Goal: Task Accomplishment & Management: Complete application form

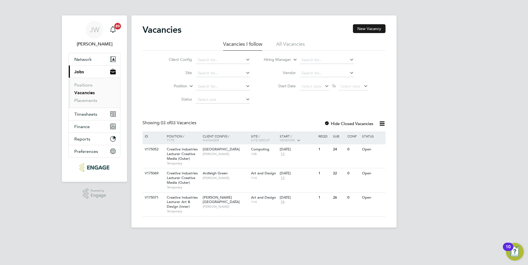
click at [361, 28] on button "New Vacancy" at bounding box center [369, 28] width 33 height 9
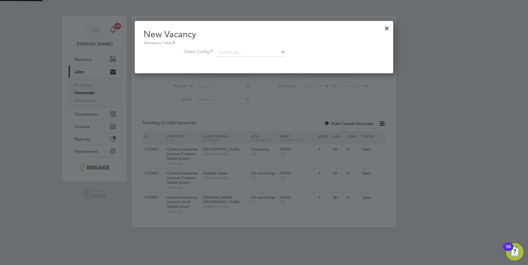
scroll to position [52, 259]
click at [219, 51] on input at bounding box center [251, 53] width 68 height 8
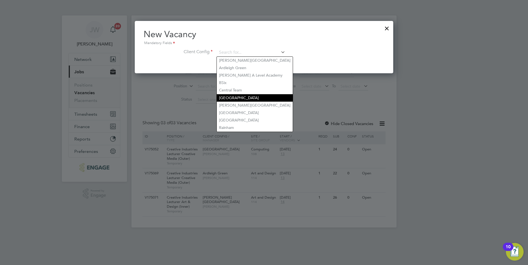
click at [245, 94] on li "[GEOGRAPHIC_DATA]" at bounding box center [255, 97] width 76 height 7
type input "[GEOGRAPHIC_DATA]"
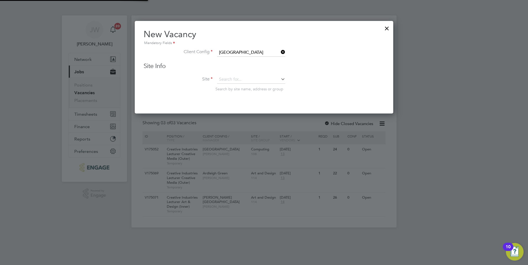
scroll to position [93, 259]
click at [231, 78] on input at bounding box center [251, 80] width 68 height 8
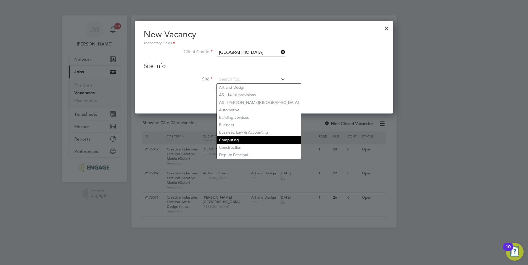
click at [248, 137] on li "Computing" at bounding box center [259, 140] width 84 height 7
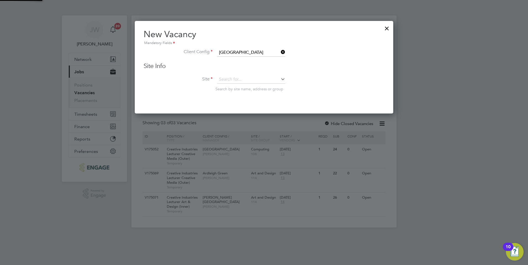
type input "Computing"
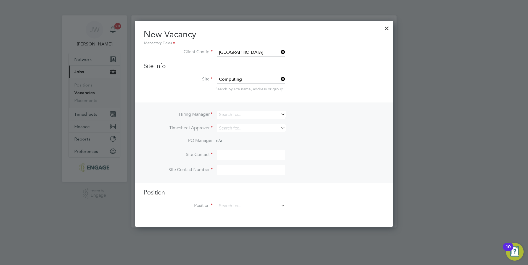
click at [280, 115] on icon at bounding box center [280, 115] width 0 height 8
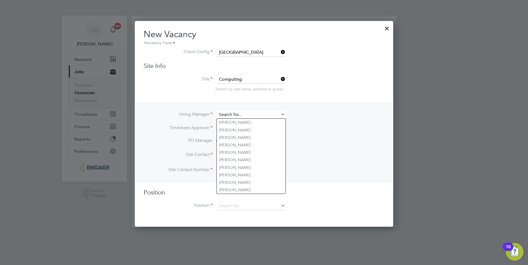
drag, startPoint x: 244, startPoint y: 112, endPoint x: 244, endPoint y: 116, distance: 3.9
click at [244, 113] on input at bounding box center [251, 115] width 68 height 8
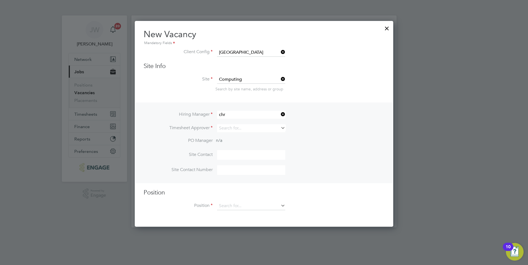
click at [248, 136] on li "Chr istopher [PERSON_NAME]" at bounding box center [251, 137] width 69 height 7
type input "[PERSON_NAME]"
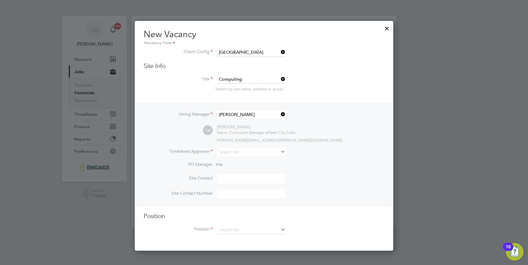
click at [280, 151] on icon at bounding box center [280, 152] width 0 height 8
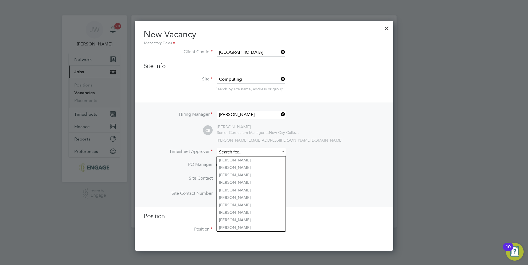
click at [266, 151] on input at bounding box center [251, 152] width 68 height 8
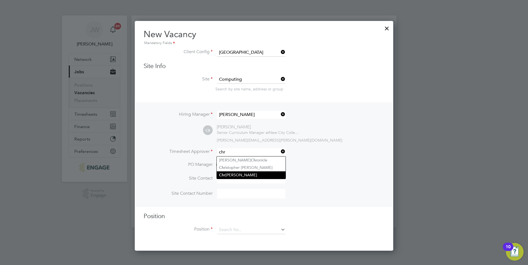
click at [252, 175] on li "Chr istopher [PERSON_NAME]" at bounding box center [251, 175] width 69 height 7
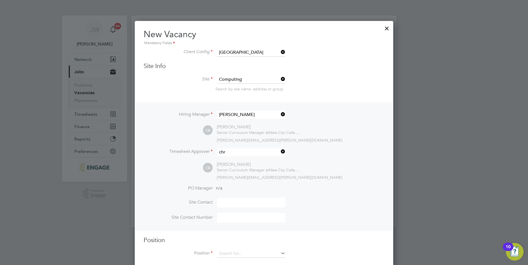
type input "[PERSON_NAME]"
click at [254, 205] on input at bounding box center [251, 203] width 68 height 10
type input "Epping"
click at [249, 217] on input at bounding box center [251, 218] width 68 height 10
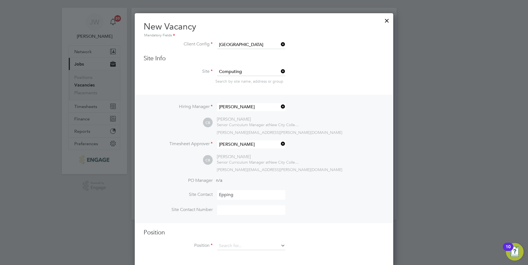
scroll to position [10, 0]
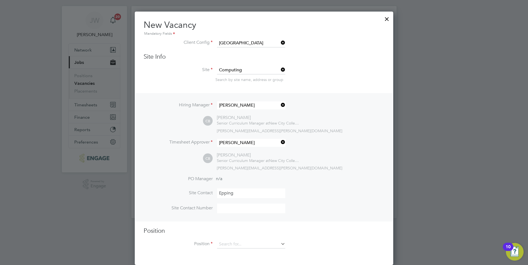
click at [280, 244] on icon at bounding box center [280, 244] width 0 height 8
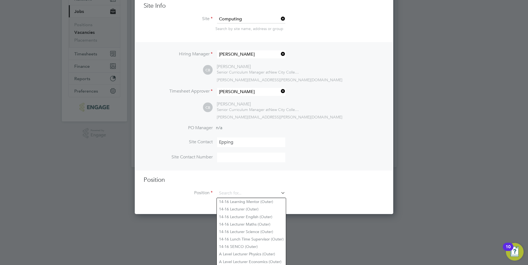
scroll to position [66, 0]
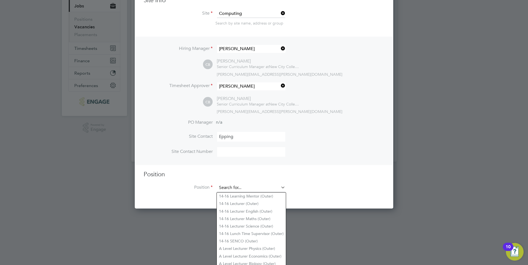
click at [229, 187] on input at bounding box center [251, 188] width 68 height 8
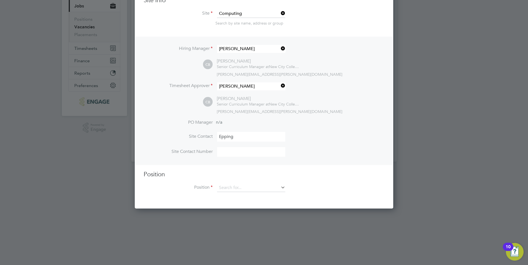
click at [231, 155] on input at bounding box center [251, 152] width 68 height 10
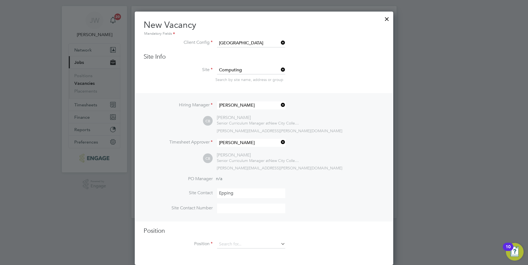
scroll to position [10, 0]
click at [255, 241] on input at bounding box center [251, 245] width 68 height 8
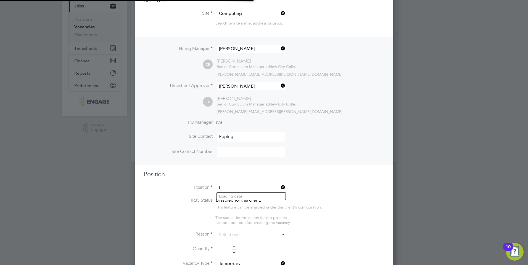
scroll to position [850, 259]
click at [247, 218] on li "Dig it al and IT Skills Lecturer (Outer)" at bounding box center [268, 219] width 102 height 7
type input "Digital and IT Skills Lecturer (Outer)"
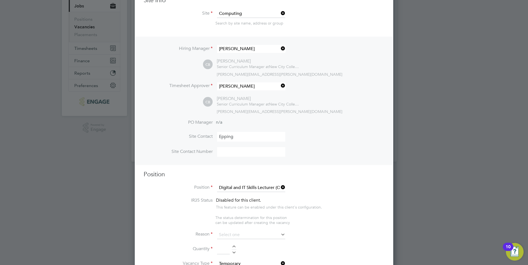
type textarea "LOREMIP DO SIT: • Am conse adi elitse doeiusmo te i utlab et dolorem, aliqu eni…"
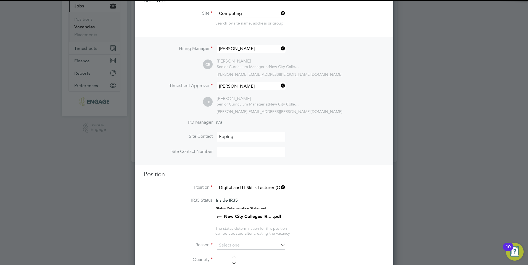
scroll to position [149, 0]
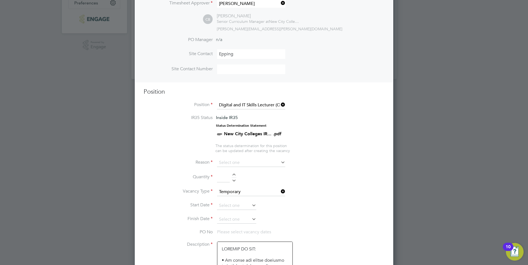
click at [280, 163] on icon at bounding box center [280, 163] width 0 height 8
click at [234, 163] on input at bounding box center [251, 163] width 68 height 8
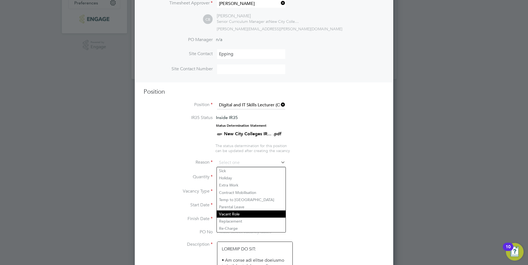
click at [236, 214] on li "Vacant Role" at bounding box center [251, 214] width 69 height 7
type input "Vacant Role"
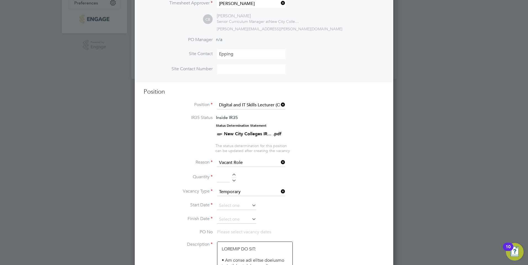
click at [233, 176] on div at bounding box center [234, 176] width 5 height 4
type input "1"
click at [251, 206] on icon at bounding box center [251, 206] width 0 height 8
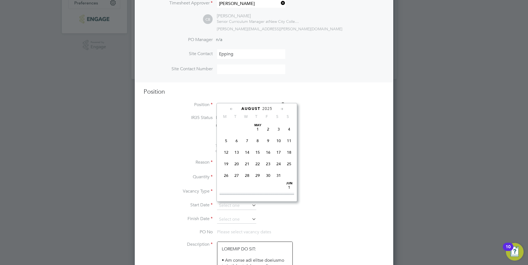
scroll to position [215, 0]
click at [227, 163] on span "[DATE]" at bounding box center [226, 159] width 10 height 10
type input "[DATE]"
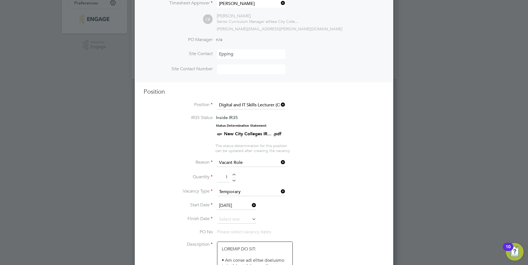
click at [251, 221] on icon at bounding box center [251, 220] width 0 height 8
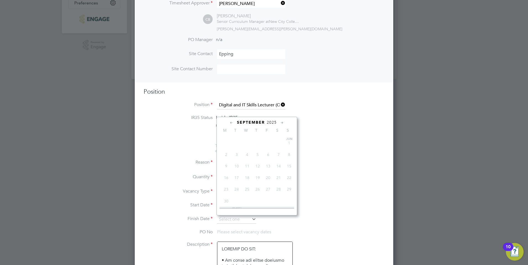
scroll to position [167, 0]
click at [282, 123] on icon at bounding box center [281, 123] width 5 height 6
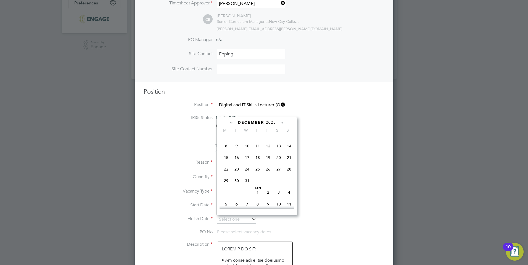
click at [268, 163] on span "19" at bounding box center [268, 158] width 10 height 10
type input "[DATE]"
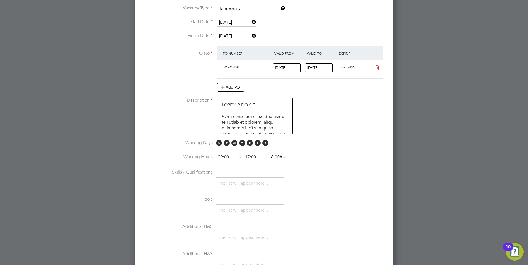
scroll to position [342, 0]
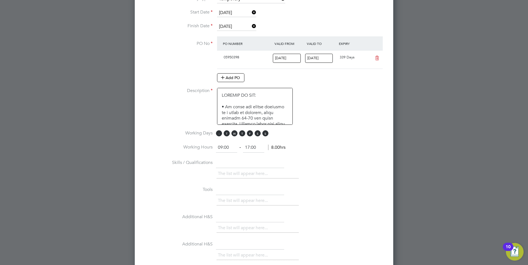
click at [220, 134] on span "M" at bounding box center [219, 134] width 6 height 6
click at [226, 133] on span "T" at bounding box center [227, 134] width 6 height 6
click at [233, 133] on span "W" at bounding box center [234, 134] width 6 height 6
click at [242, 134] on span "T" at bounding box center [242, 134] width 6 height 6
click at [249, 134] on span "F" at bounding box center [250, 134] width 6 height 6
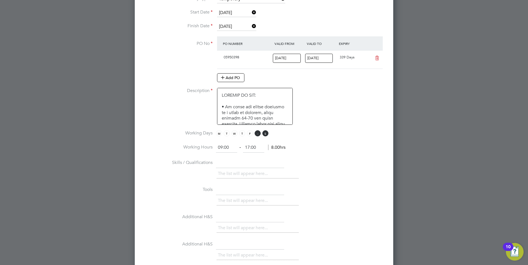
click at [256, 134] on span "S" at bounding box center [257, 134] width 6 height 6
click at [249, 134] on span "F" at bounding box center [250, 134] width 6 height 6
click at [259, 134] on span "S" at bounding box center [257, 134] width 6 height 6
click at [258, 134] on span "S" at bounding box center [257, 134] width 6 height 6
click at [265, 133] on span "S" at bounding box center [265, 134] width 6 height 6
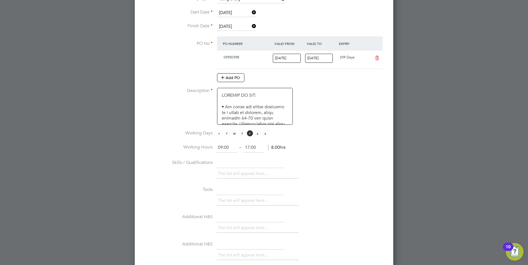
click at [217, 132] on span "M" at bounding box center [219, 134] width 6 height 6
click at [225, 134] on span "T" at bounding box center [227, 134] width 6 height 6
click at [234, 133] on span "W" at bounding box center [234, 134] width 6 height 6
click at [242, 133] on span "T" at bounding box center [242, 134] width 6 height 6
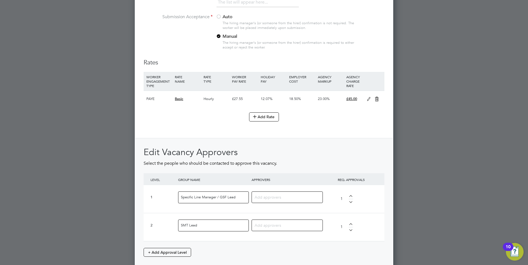
scroll to position [618, 0]
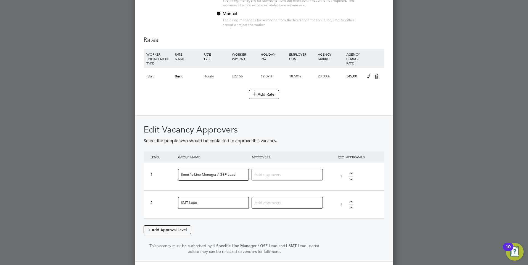
click at [235, 174] on input "Specific Line Manager / GSF Lead" at bounding box center [213, 175] width 71 height 12
click at [244, 177] on input "Specific Line Manager / GSF Lead" at bounding box center [213, 175] width 71 height 12
click at [350, 172] on div "1" at bounding box center [347, 176] width 28 height 23
click at [350, 179] on div at bounding box center [350, 179] width 5 height 4
click at [236, 175] on input "Specific Line Manager / GSF Lead" at bounding box center [213, 175] width 71 height 12
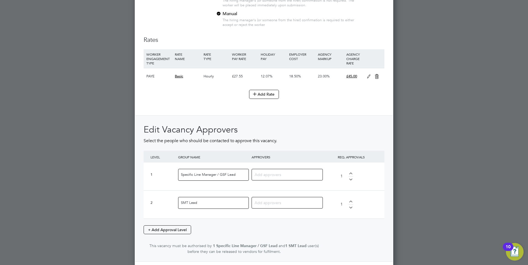
click at [278, 177] on input at bounding box center [284, 174] width 61 height 7
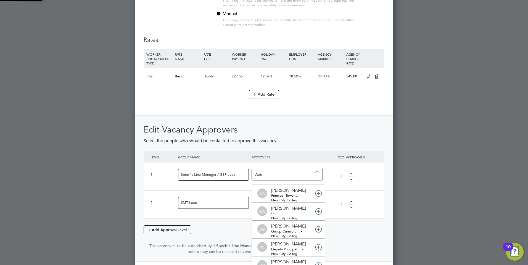
scroll to position [0, 0]
type input "[PERSON_NAME]"
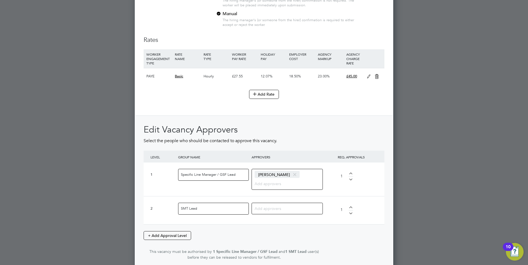
click at [269, 208] on input at bounding box center [284, 208] width 61 height 7
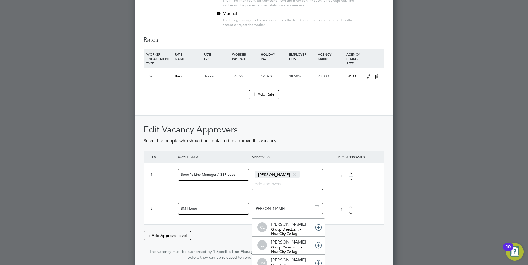
type input "[PERSON_NAME]"
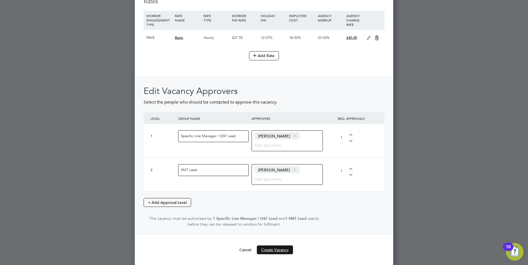
click at [279, 249] on button "Create Vacancy" at bounding box center [275, 250] width 36 height 9
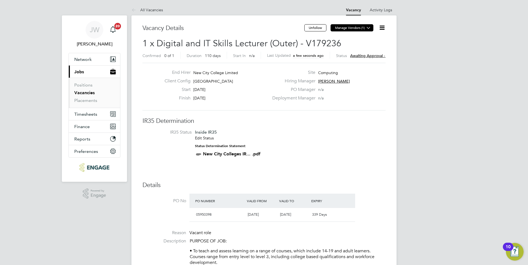
click at [368, 28] on icon at bounding box center [368, 28] width 4 height 4
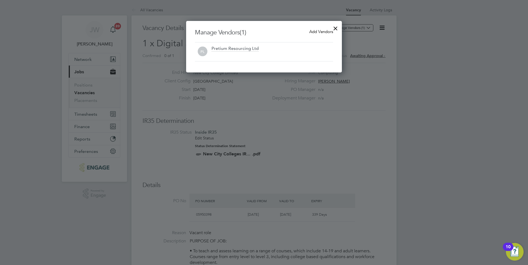
click at [316, 30] on span "Add Vendors" at bounding box center [321, 31] width 24 height 5
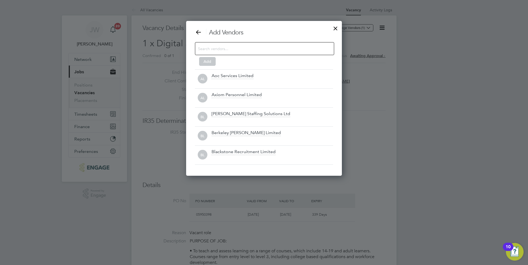
click at [212, 50] on input at bounding box center [260, 48] width 124 height 7
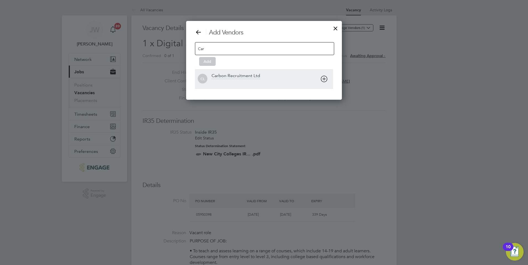
type input "Car"
click at [226, 76] on div "Carbon Recruitment Ltd" at bounding box center [235, 76] width 49 height 6
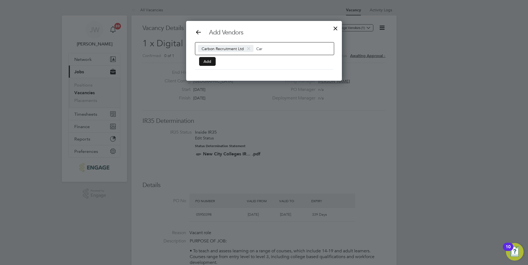
click at [205, 62] on button "Add" at bounding box center [207, 61] width 17 height 9
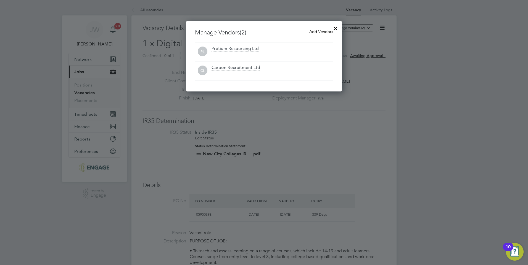
click at [297, 146] on div at bounding box center [264, 132] width 528 height 265
drag, startPoint x: 370, startPoint y: 83, endPoint x: 350, endPoint y: 55, distance: 34.3
click at [371, 83] on div at bounding box center [264, 132] width 528 height 265
click at [334, 25] on div at bounding box center [335, 27] width 10 height 10
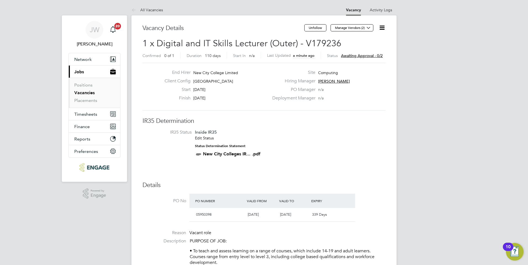
click at [363, 56] on span "Awaiting approval - 0/2" at bounding box center [362, 55] width 42 height 5
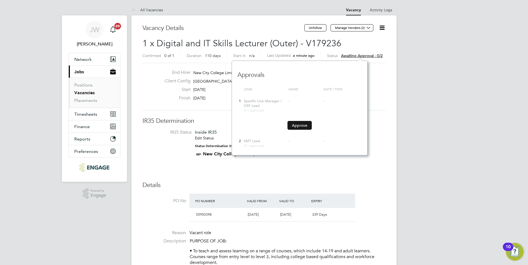
click at [305, 125] on button "Approve" at bounding box center [299, 125] width 24 height 9
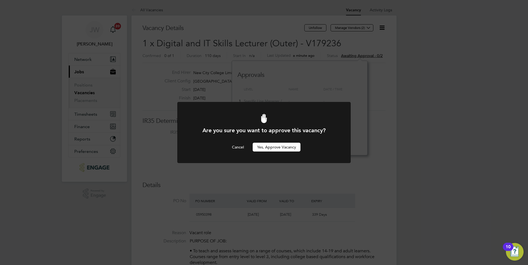
click at [265, 147] on button "Yes, Approve Vacancy" at bounding box center [276, 147] width 48 height 9
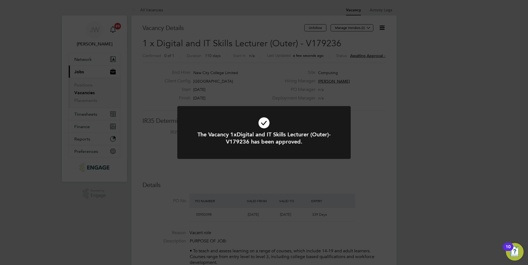
click at [370, 164] on div "The Vacancy 1xDigital and IT Skills Lecturer (Outer)-V179236 has been approved.…" at bounding box center [264, 132] width 528 height 265
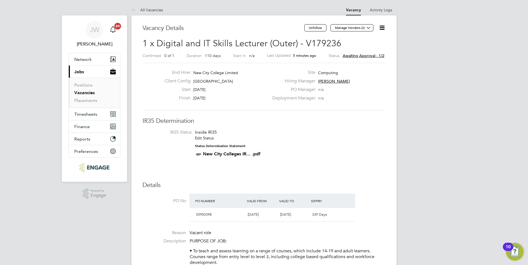
click at [151, 10] on link "All Vacancies" at bounding box center [146, 9] width 31 height 5
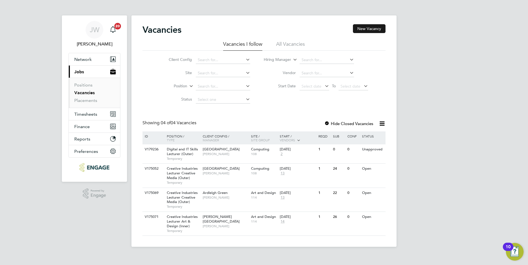
click at [363, 28] on button "New Vacancy" at bounding box center [369, 28] width 33 height 9
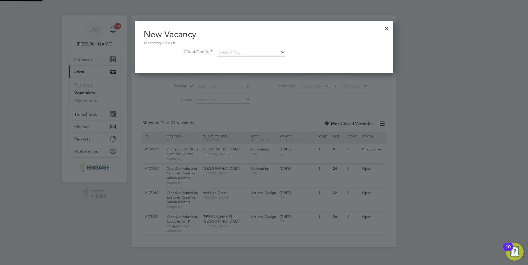
scroll to position [52, 259]
click at [238, 54] on input at bounding box center [251, 53] width 68 height 8
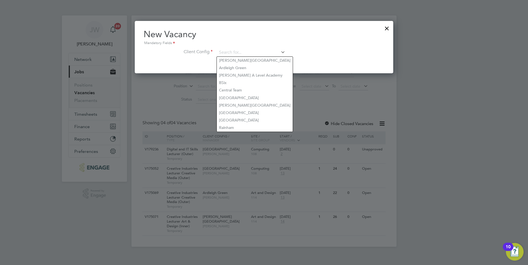
click at [302, 103] on div at bounding box center [264, 132] width 528 height 265
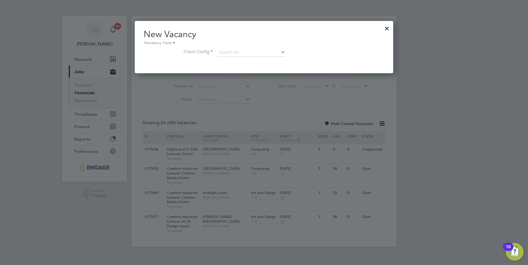
click at [280, 52] on icon at bounding box center [280, 52] width 0 height 8
type input "P"
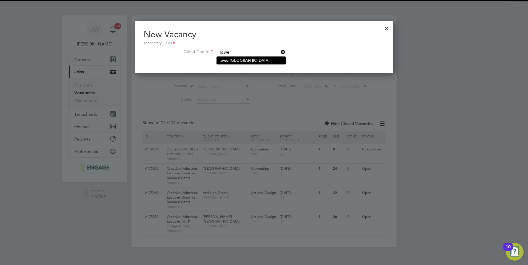
click at [250, 60] on li "[GEOGRAPHIC_DATA]" at bounding box center [251, 60] width 69 height 7
type input "[GEOGRAPHIC_DATA]"
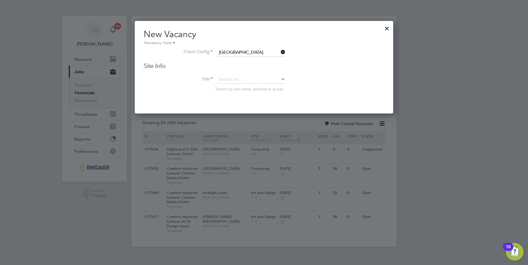
scroll to position [93, 259]
click at [244, 79] on input at bounding box center [251, 80] width 68 height 8
click at [246, 140] on li "Computing" at bounding box center [259, 140] width 84 height 7
type input "Computing"
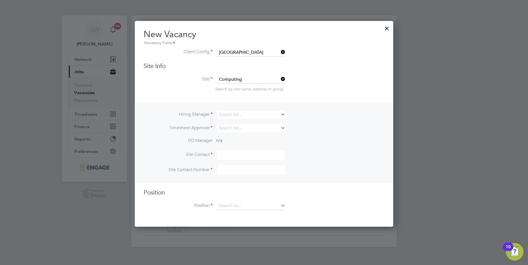
click at [280, 113] on icon at bounding box center [280, 115] width 0 height 8
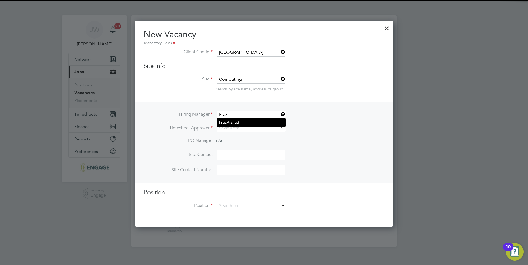
click at [251, 123] on li "[PERSON_NAME]" at bounding box center [251, 122] width 69 height 7
type input "[PERSON_NAME]"
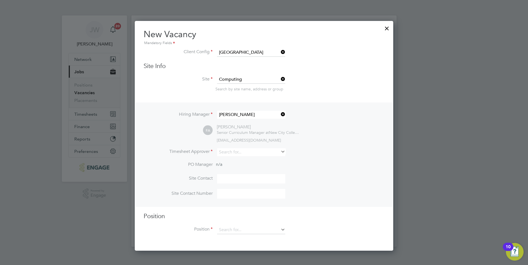
scroll to position [231, 259]
click at [249, 151] on input at bounding box center [251, 152] width 68 height 8
click at [241, 159] on li "[PERSON_NAME]" at bounding box center [251, 160] width 69 height 7
type input "[PERSON_NAME]"
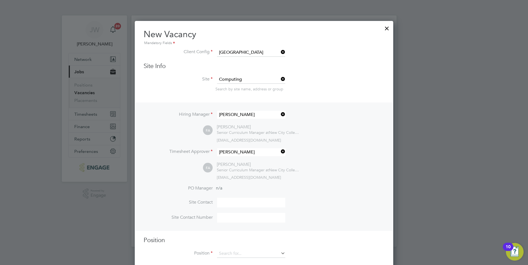
scroll to position [255, 259]
click at [244, 204] on input at bounding box center [251, 203] width 68 height 10
type input "Poplar"
click at [234, 217] on input at bounding box center [251, 218] width 68 height 10
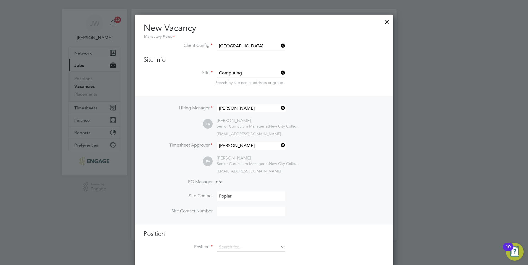
scroll to position [10, 0]
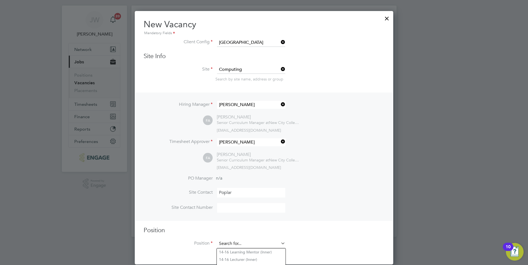
click at [233, 243] on input at bounding box center [251, 244] width 68 height 8
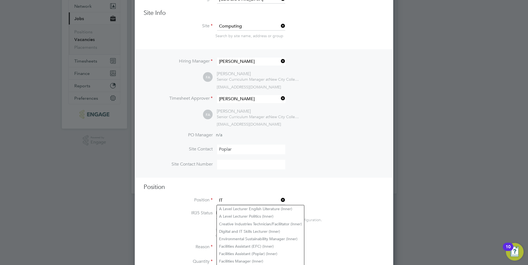
scroll to position [93, 0]
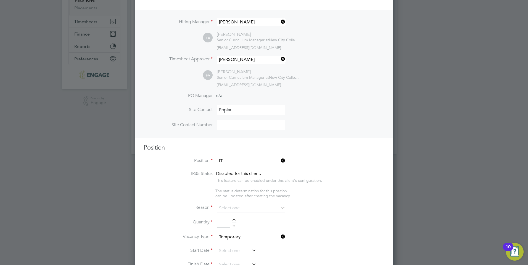
click at [241, 228] on li "IT Lecturer (incl. esports)" at bounding box center [260, 229] width 87 height 7
type input "IT Lecturer (incl. esports)"
type textarea "General IT lecturer, plus esports delivery"
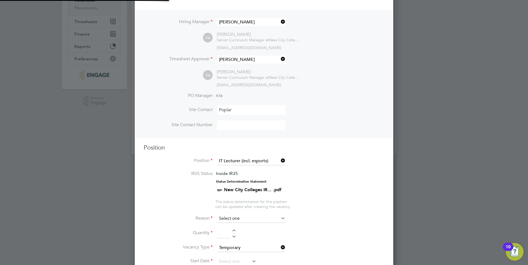
scroll to position [16, 29]
click at [280, 217] on icon at bounding box center [280, 219] width 0 height 8
click at [280, 219] on icon at bounding box center [280, 219] width 0 height 8
click at [280, 217] on icon at bounding box center [280, 219] width 0 height 8
click at [249, 219] on input at bounding box center [251, 219] width 68 height 8
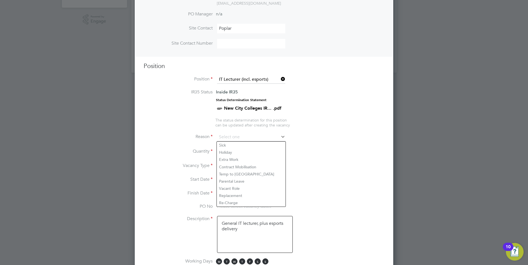
scroll to position [203, 0]
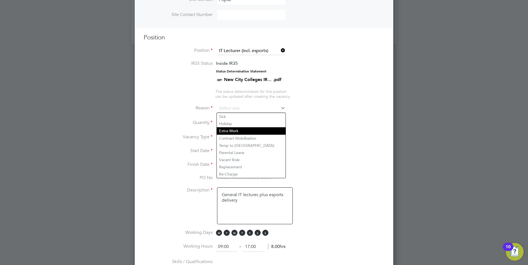
click at [232, 131] on li "Extra Work" at bounding box center [251, 130] width 69 height 7
type input "Extra Work"
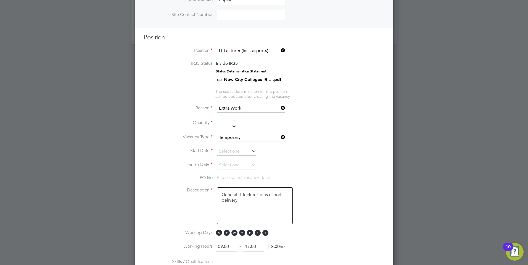
click at [234, 119] on li "Quantity" at bounding box center [263, 125] width 241 height 15
click at [233, 121] on div at bounding box center [234, 121] width 5 height 4
type input "1"
click at [233, 151] on input at bounding box center [236, 152] width 39 height 8
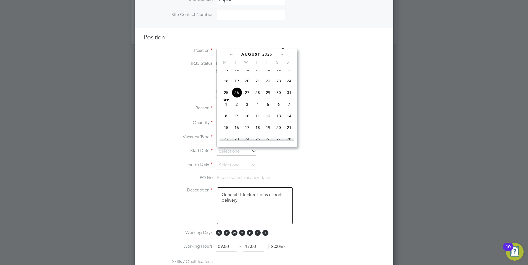
click at [226, 110] on span "[DATE]" at bounding box center [226, 104] width 10 height 10
type input "[DATE]"
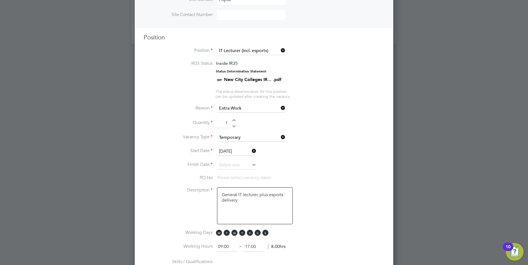
click at [251, 164] on icon at bounding box center [251, 165] width 0 height 8
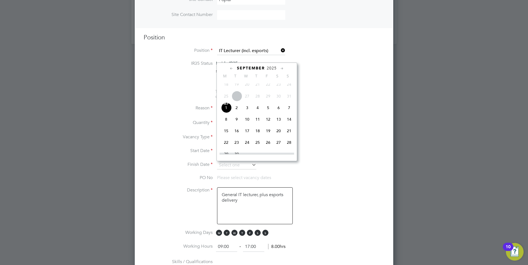
click at [225, 136] on span "15" at bounding box center [226, 131] width 10 height 10
type input "[DATE]"
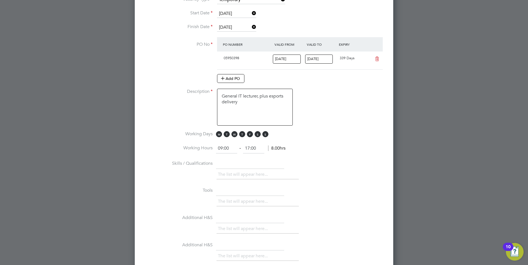
scroll to position [396, 0]
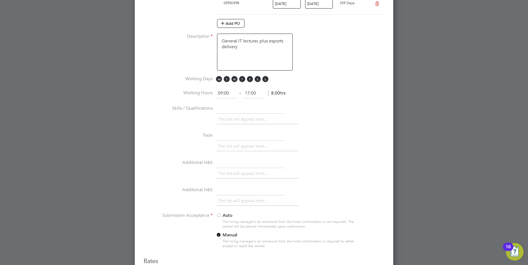
click at [259, 51] on textarea "General IT lecturer, plus esports delivery" at bounding box center [255, 52] width 76 height 37
type textarea "General IT lecturer, plus esports delivery. Short-term Jury Service cover, may …"
click at [334, 118] on div "The list will appear here..." at bounding box center [300, 120] width 168 height 11
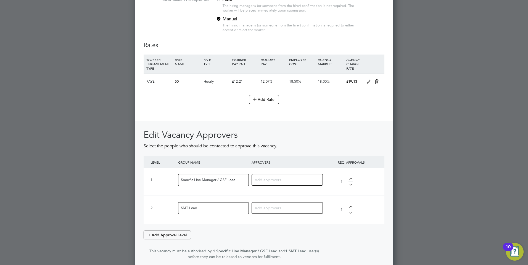
scroll to position [645, 0]
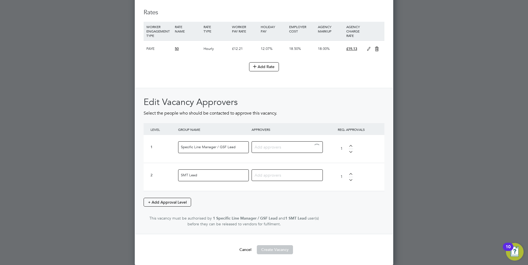
click at [293, 148] on input at bounding box center [284, 146] width 61 height 7
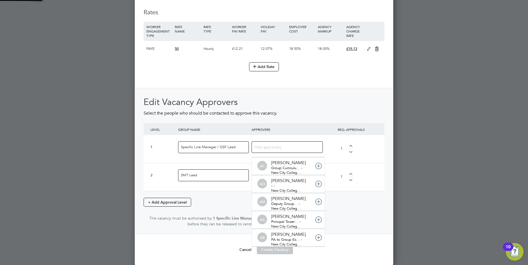
scroll to position [6, 39]
click at [290, 149] on input at bounding box center [284, 146] width 61 height 7
type input "[PERSON_NAME]"
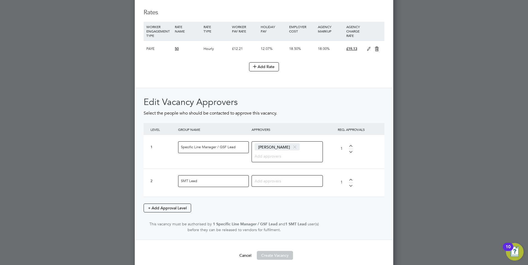
drag, startPoint x: 269, startPoint y: 177, endPoint x: 269, endPoint y: 180, distance: 2.8
click at [269, 177] on input at bounding box center [284, 180] width 61 height 7
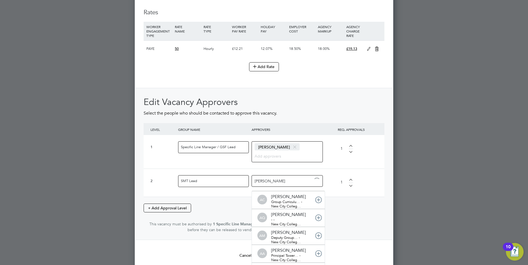
type input "[PERSON_NAME]"
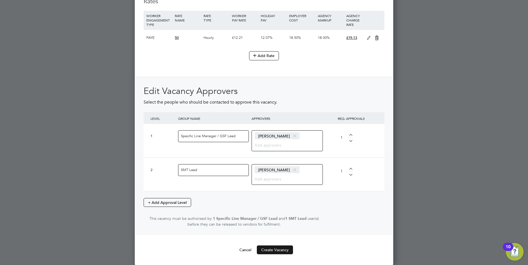
click at [275, 249] on button "Create Vacancy" at bounding box center [275, 250] width 36 height 9
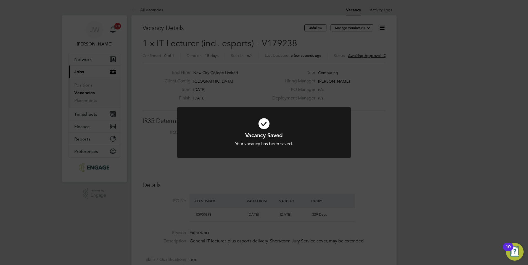
click at [362, 113] on div "Vacancy Saved Your vacancy has been saved. Cancel Okay" at bounding box center [264, 132] width 528 height 265
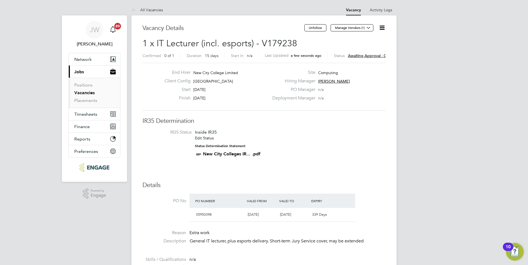
click at [366, 55] on span "Awaiting approval - 0/2" at bounding box center [369, 55] width 42 height 5
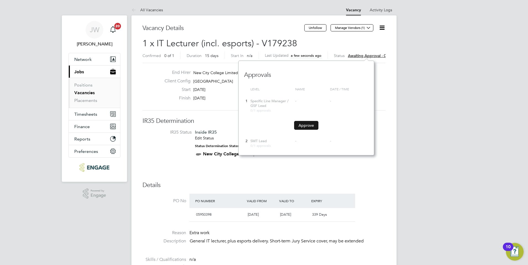
click at [307, 125] on button "Approve" at bounding box center [306, 125] width 24 height 9
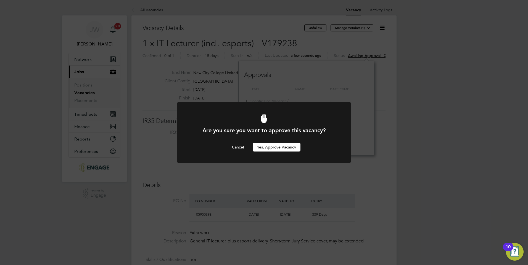
click at [283, 147] on button "Yes, Approve Vacancy" at bounding box center [276, 147] width 48 height 9
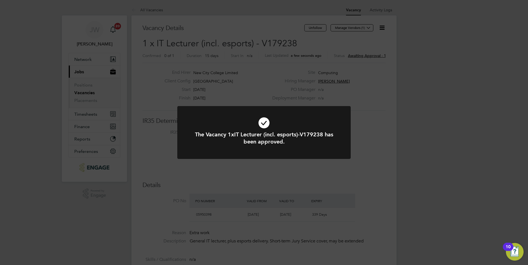
click at [328, 171] on div "The Vacancy 1xIT Lecturer (incl. esports)-V179238 has been approved. Cancel Okay" at bounding box center [264, 132] width 528 height 265
